Goal: Manage account settings

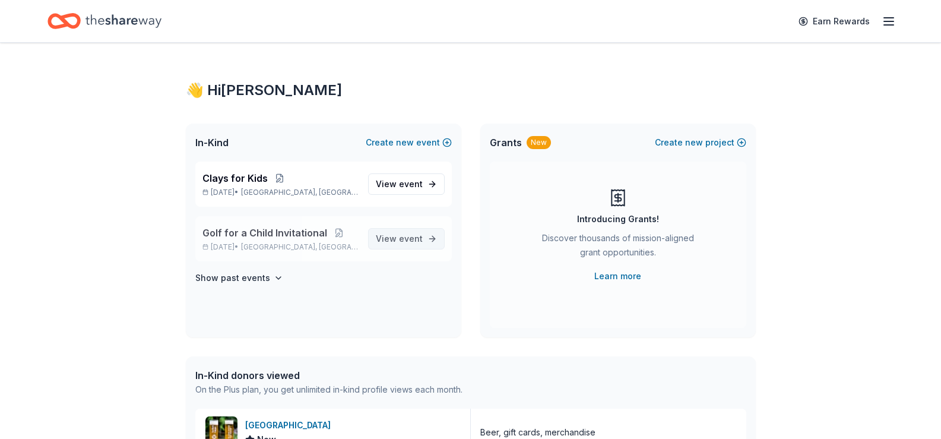
click at [405, 239] on span "event" at bounding box center [411, 238] width 24 height 10
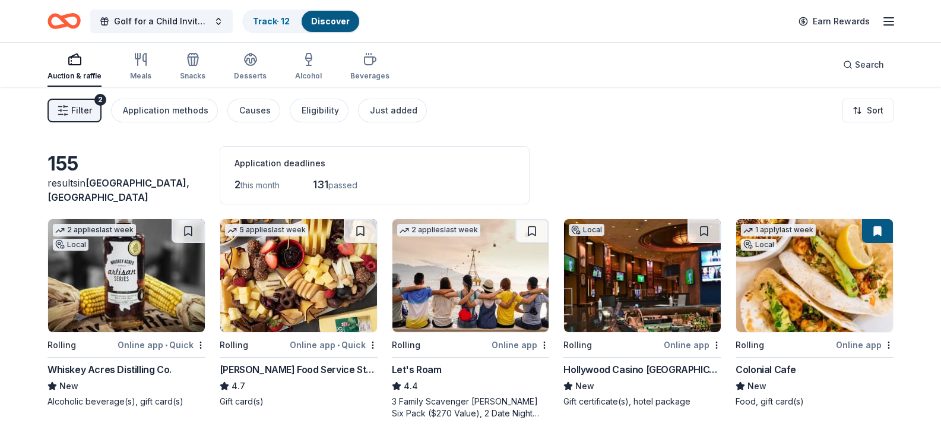
click at [900, 24] on div "Golf for a Child Invitational Track · 12 Discover Earn Rewards" at bounding box center [470, 21] width 941 height 42
click at [888, 24] on icon "button" at bounding box center [889, 21] width 14 height 14
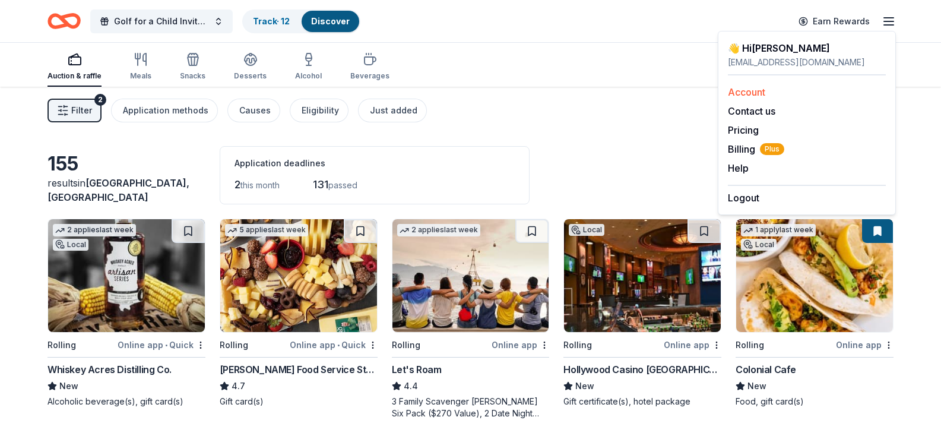
click at [743, 92] on link "Account" at bounding box center [746, 92] width 37 height 12
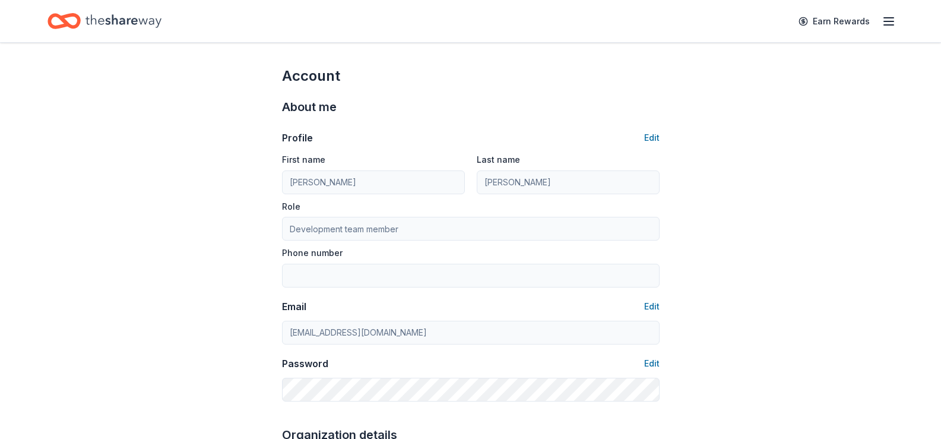
click at [889, 21] on line "button" at bounding box center [888, 21] width 9 height 0
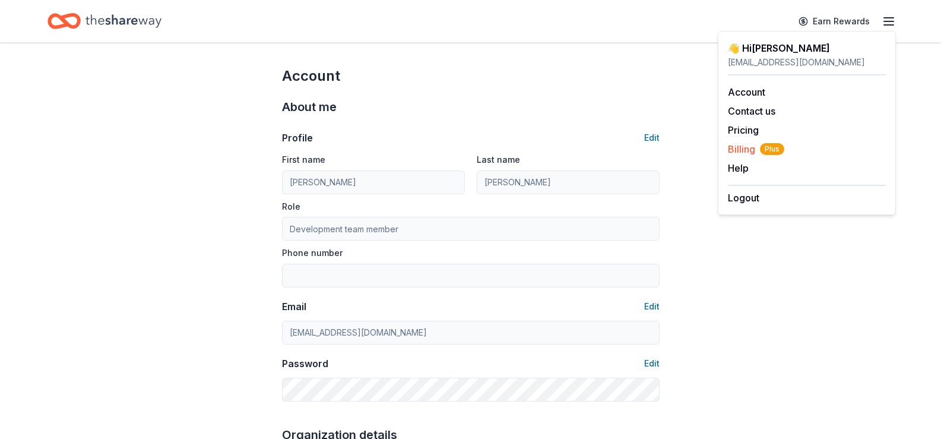
click at [744, 144] on span "Billing Plus" at bounding box center [756, 149] width 56 height 14
